Goal: Information Seeking & Learning: Learn about a topic

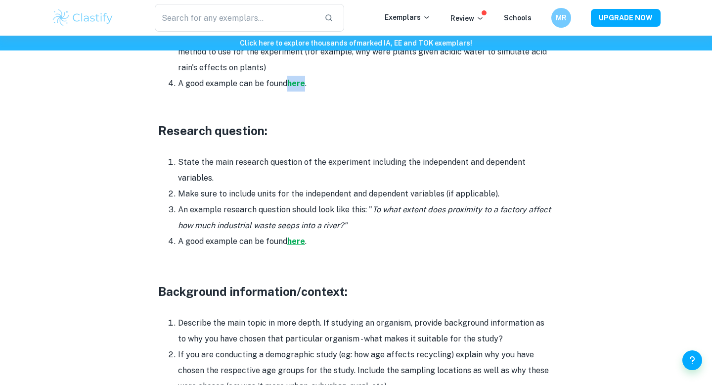
scroll to position [785, 0]
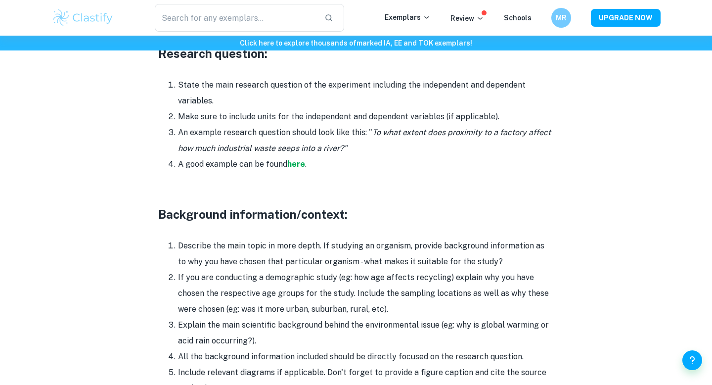
click at [368, 137] on li "An example research question should look like this: " To what extent does proxi…" at bounding box center [366, 141] width 376 height 32
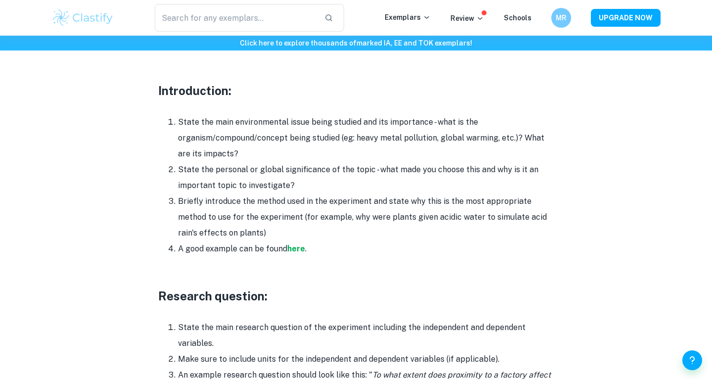
scroll to position [617, 0]
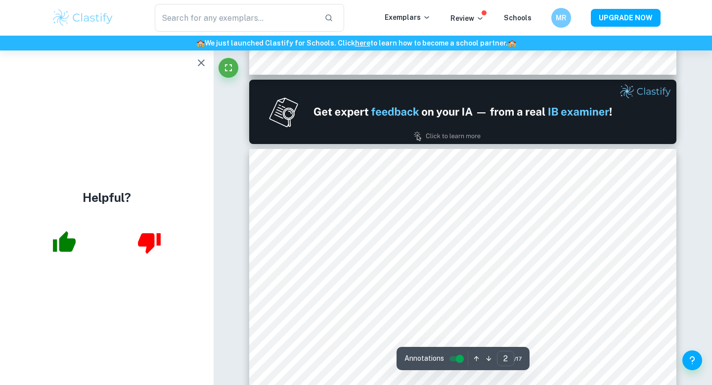
scroll to position [540, 0]
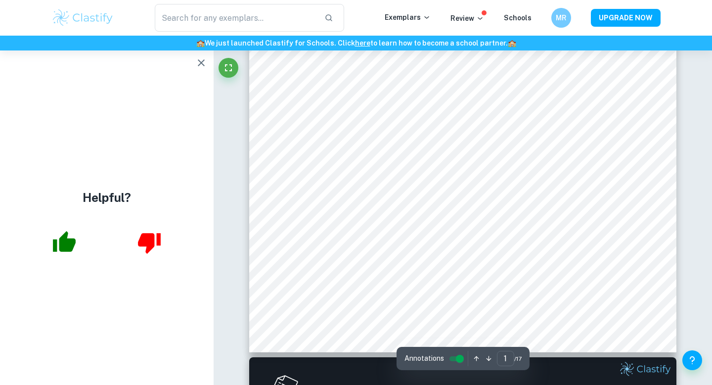
type input "2"
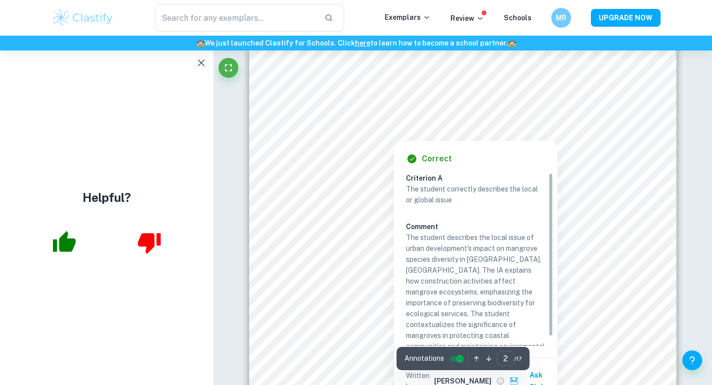
scroll to position [683, 0]
click at [199, 60] on icon "button" at bounding box center [201, 62] width 7 height 7
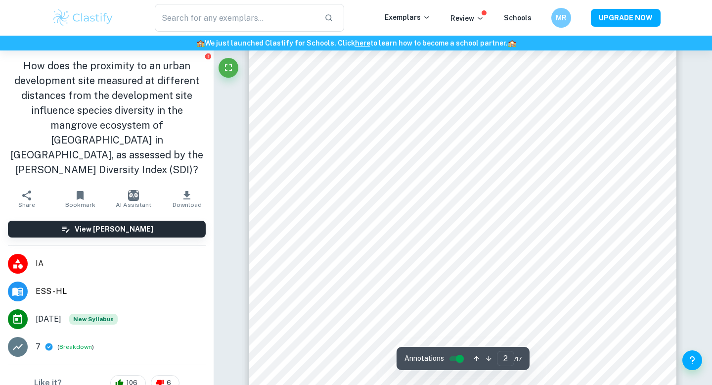
scroll to position [695, 0]
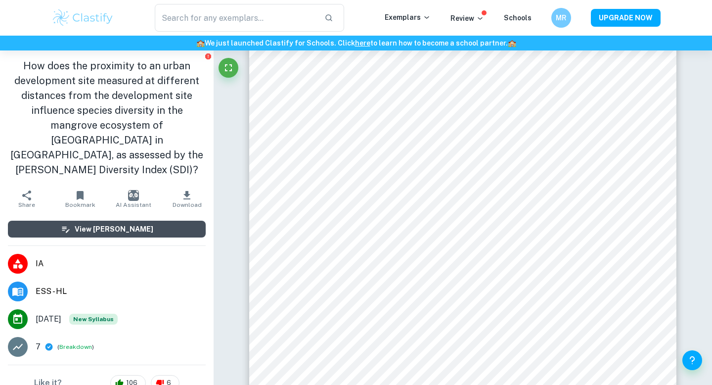
click at [115, 224] on h6 "View [PERSON_NAME]" at bounding box center [114, 229] width 79 height 11
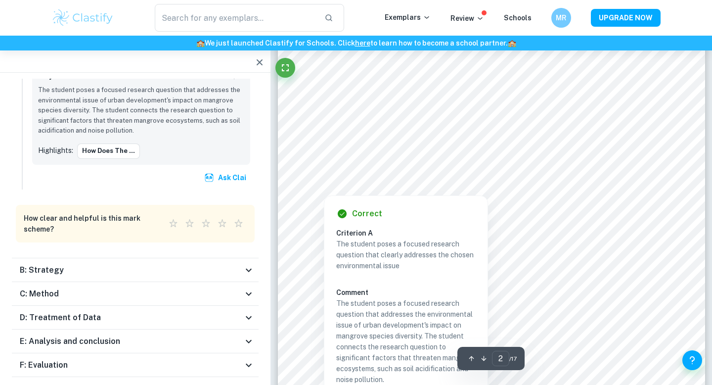
scroll to position [713, 0]
click at [203, 359] on div "F: Evaluation" at bounding box center [131, 365] width 223 height 12
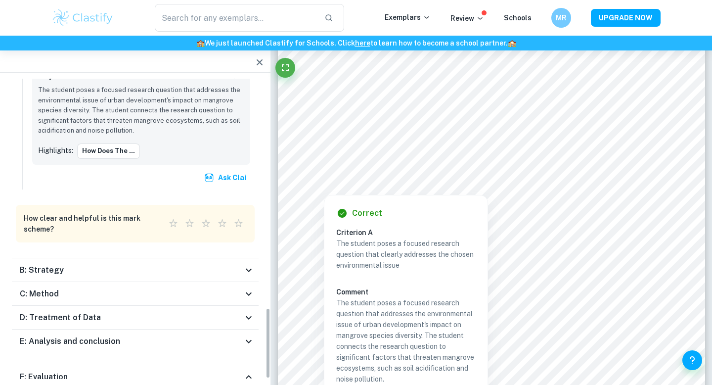
scroll to position [1271, 0]
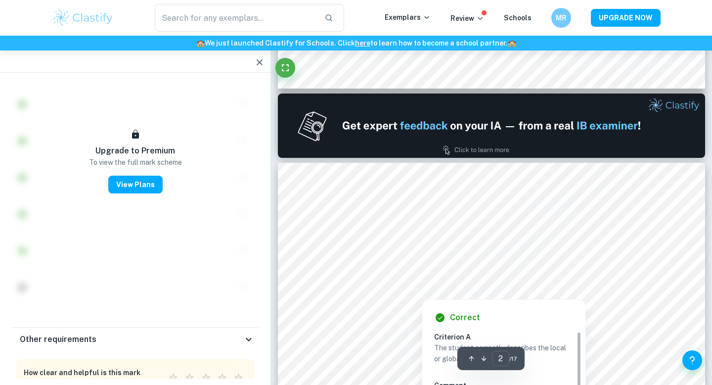
type input "1"
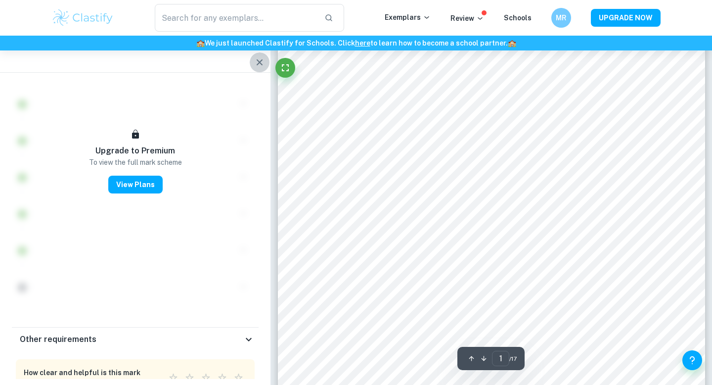
click at [257, 60] on icon "button" at bounding box center [260, 62] width 12 height 12
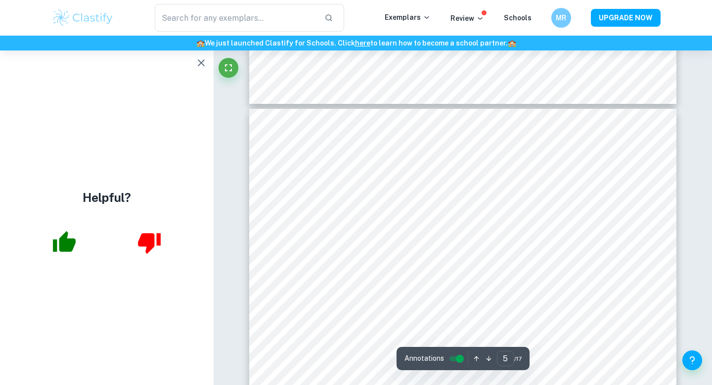
scroll to position [2330, 0]
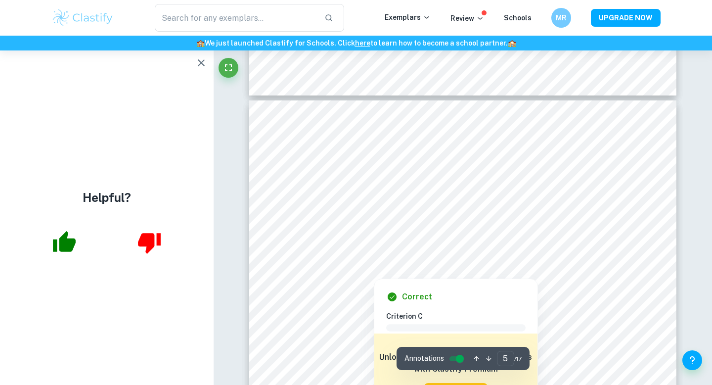
click at [72, 248] on icon "button" at bounding box center [64, 241] width 23 height 21
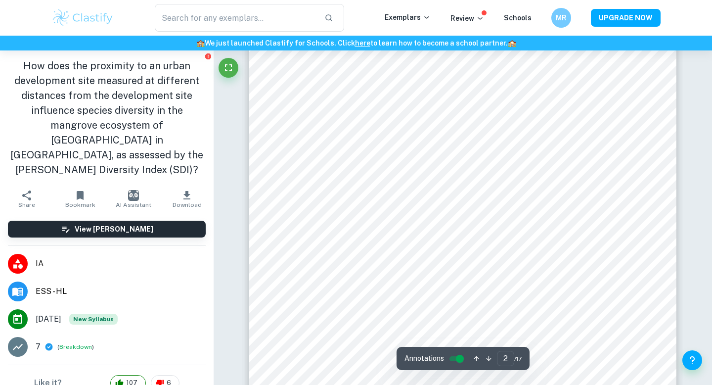
scroll to position [734, 0]
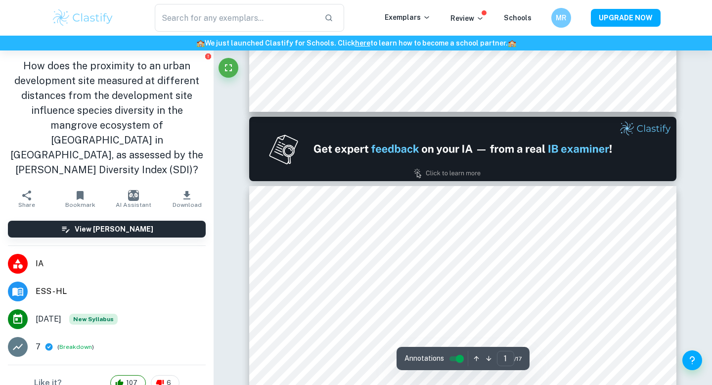
type input "2"
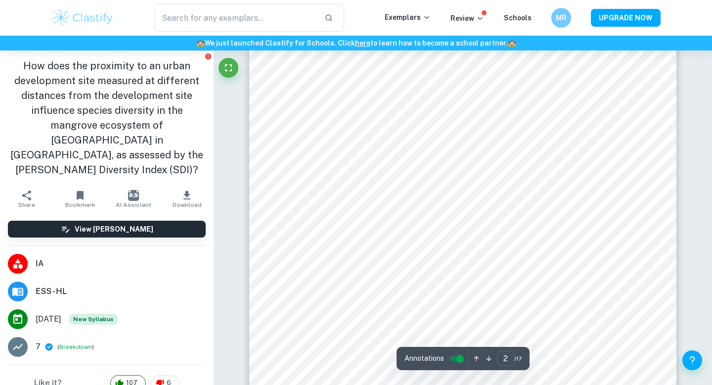
scroll to position [635, 0]
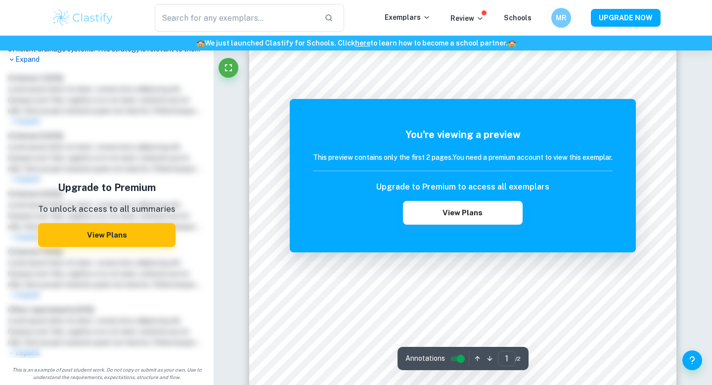
scroll to position [186, 0]
click at [622, 99] on div "You're viewing a preview This preview contains only the first 2 pages. You need…" at bounding box center [463, 175] width 346 height 153
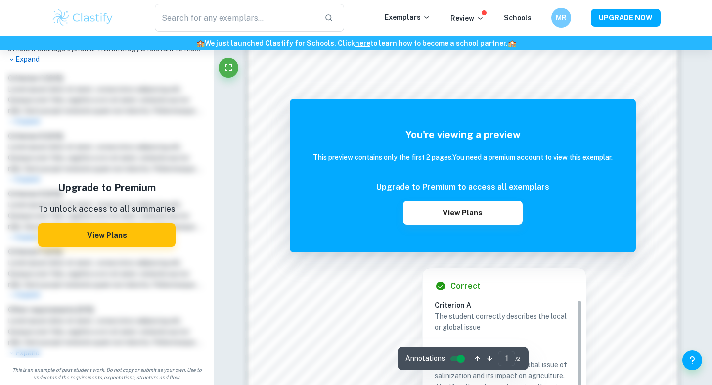
scroll to position [805, 0]
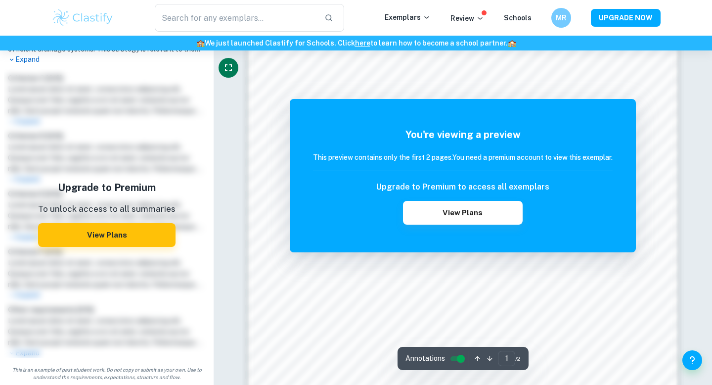
click at [233, 72] on icon "Fullscreen" at bounding box center [229, 68] width 12 height 12
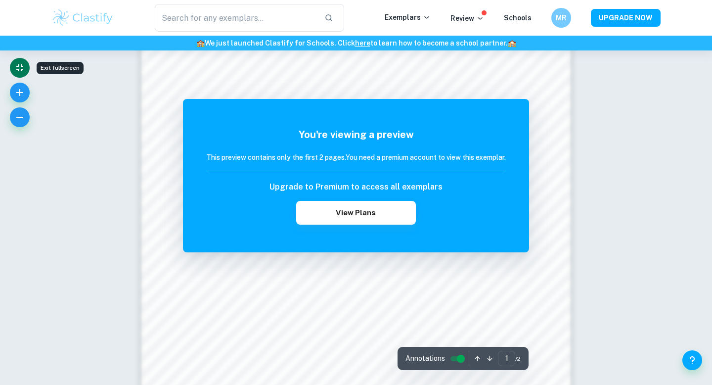
click at [15, 68] on icon "Exit fullscreen" at bounding box center [20, 68] width 12 height 12
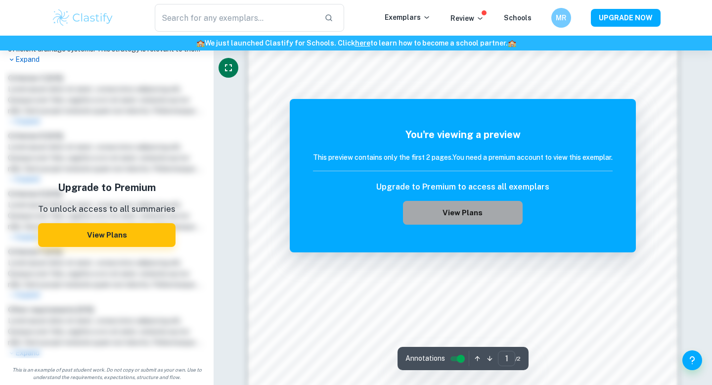
click at [413, 201] on button "View Plans" at bounding box center [463, 213] width 120 height 24
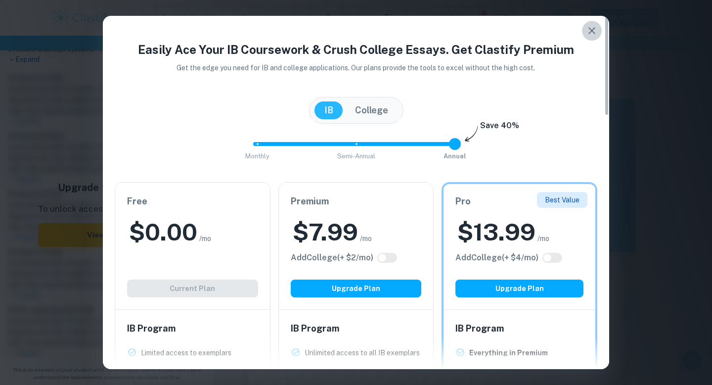
drag, startPoint x: 592, startPoint y: 25, endPoint x: 571, endPoint y: 80, distance: 58.1
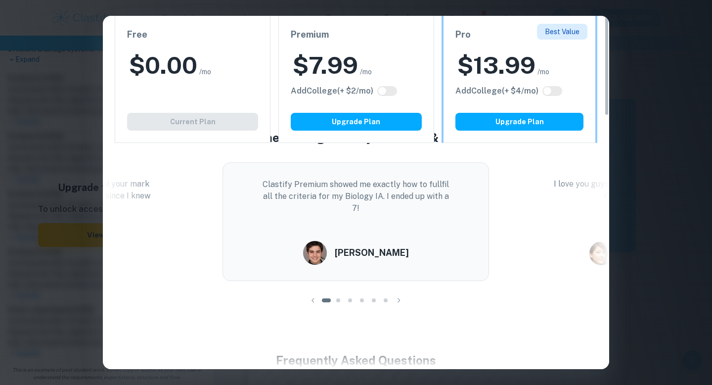
scroll to position [0, 0]
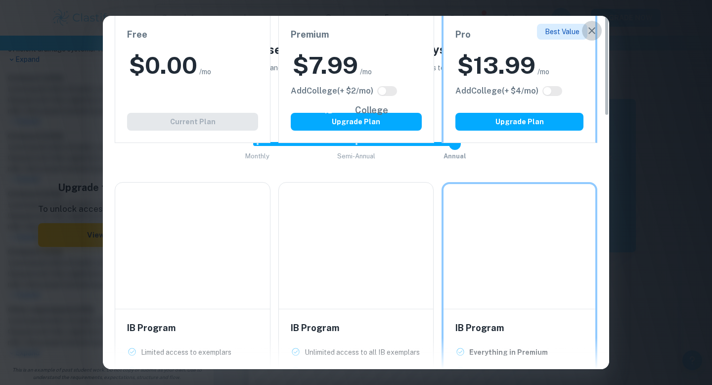
click at [593, 32] on icon "button" at bounding box center [592, 30] width 7 height 7
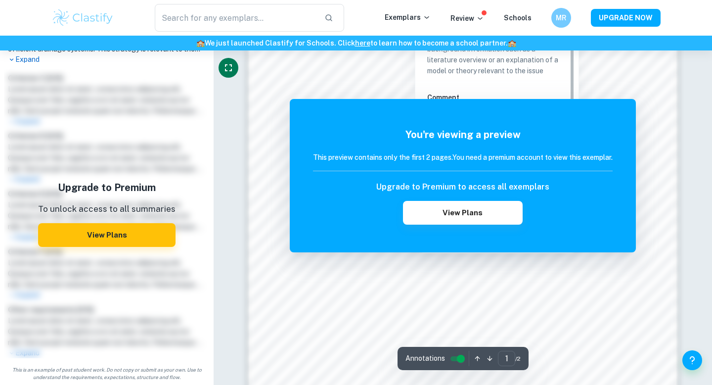
scroll to position [830, 0]
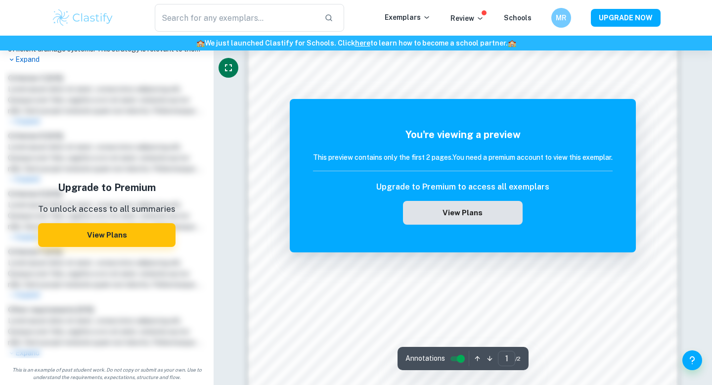
click at [496, 209] on button "View Plans" at bounding box center [463, 213] width 120 height 24
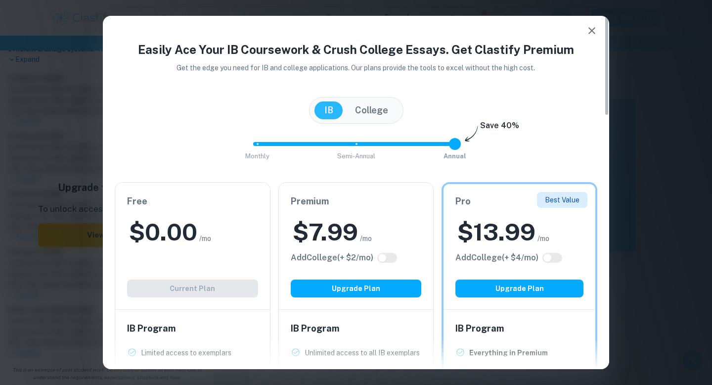
click at [181, 293] on div "Free $ 0.00 /mo Add College (+ $ 2 /mo) Current Plan" at bounding box center [192, 246] width 155 height 127
click at [381, 114] on button "College" at bounding box center [371, 110] width 53 height 18
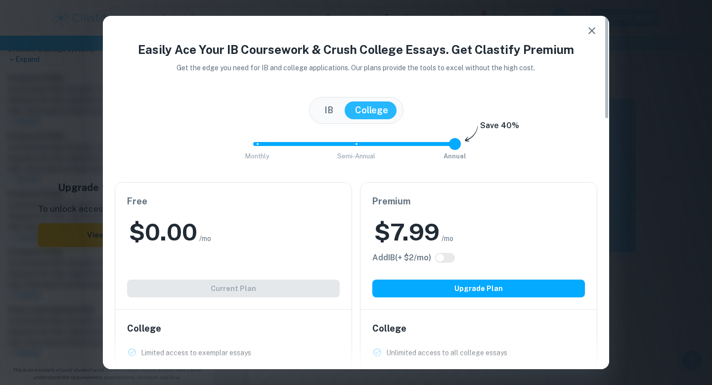
click at [330, 108] on button "IB" at bounding box center [329, 110] width 29 height 18
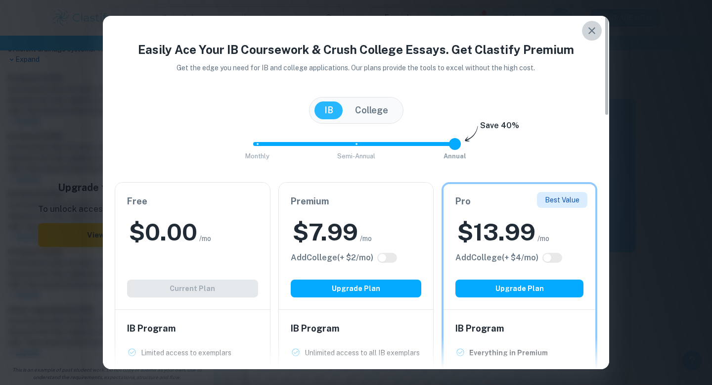
click at [593, 26] on icon "button" at bounding box center [592, 31] width 12 height 12
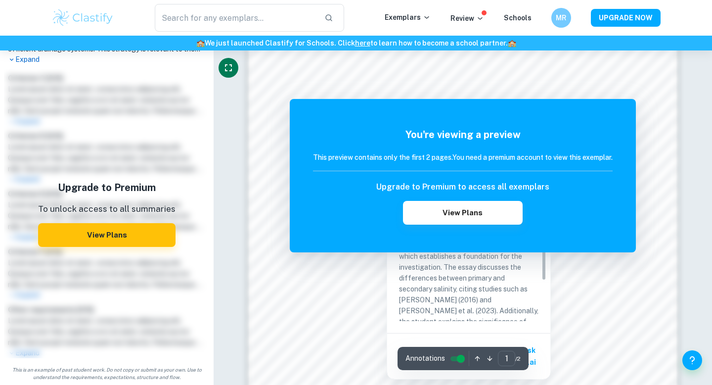
scroll to position [819, 0]
